Goal: Use online tool/utility: Use online tool/utility

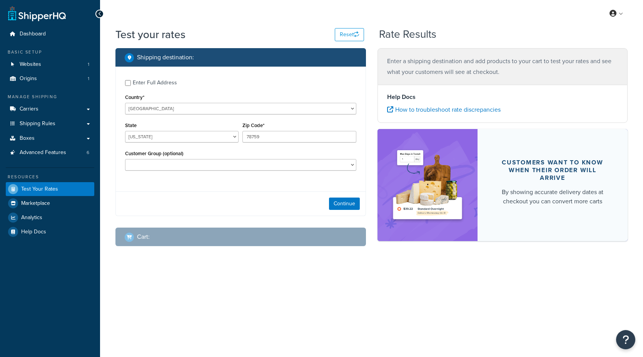
select select "[GEOGRAPHIC_DATA]"
click at [341, 202] on button "Continue" at bounding box center [344, 203] width 31 height 12
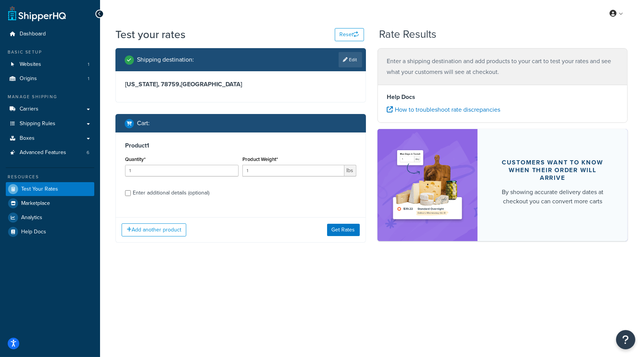
click at [170, 193] on div "Enter additional details (optional)" at bounding box center [171, 192] width 77 height 11
click at [131, 193] on input "Enter additional details (optional)" at bounding box center [128, 193] width 6 height 6
checkbox input "true"
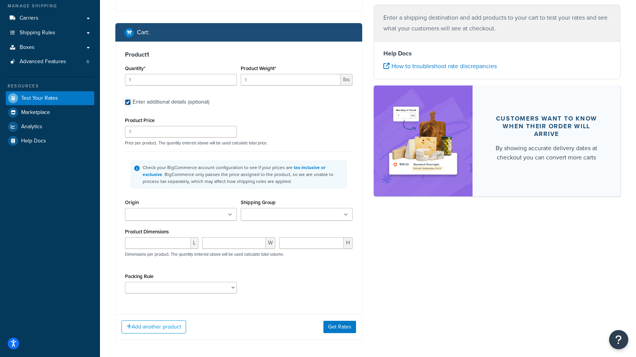
scroll to position [122, 0]
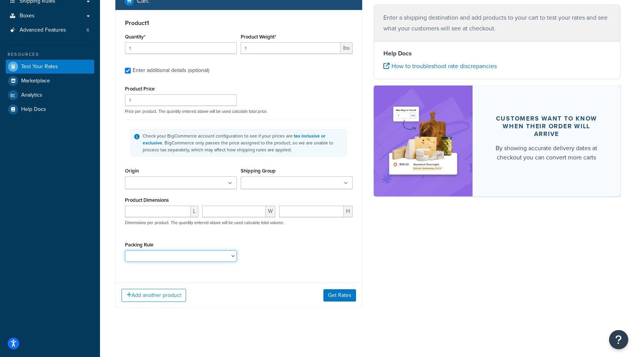
click at [190, 251] on select "HAZARD IGNORE_DIMENSIONS SHIP_SEPARATELY STANDARD unitsPerBox" at bounding box center [181, 256] width 112 height 12
click at [125, 250] on select "HAZARD IGNORE_DIMENSIONS SHIP_SEPARATELY STANDARD unitsPerBox" at bounding box center [181, 256] width 112 height 12
click at [187, 256] on select "HAZARD IGNORE_DIMENSIONS SHIP_SEPARATELY STANDARD unitsPerBox" at bounding box center [181, 256] width 112 height 12
select select "86558"
click at [125, 250] on select "HAZARD IGNORE_DIMENSIONS SHIP_SEPARATELY STANDARD unitsPerBox" at bounding box center [181, 256] width 112 height 12
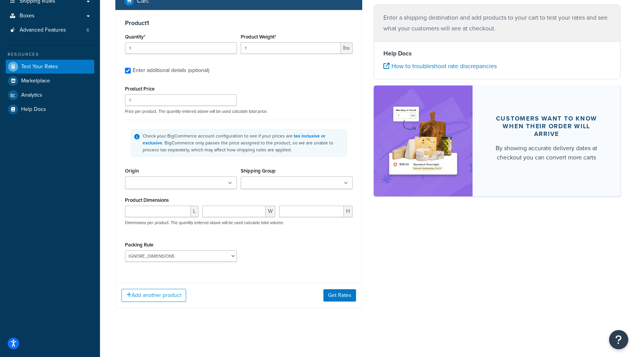
click at [276, 259] on div "Packing Rule HAZARD IGNORE_DIMENSIONS SHIP_SEPARATELY STANDARD unitsPerBox" at bounding box center [239, 253] width 232 height 28
